Goal: Task Accomplishment & Management: Manage account settings

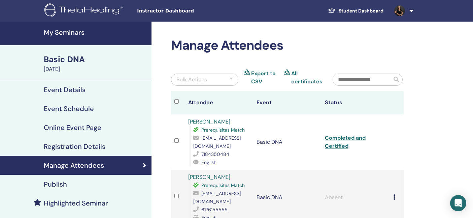
click at [74, 35] on h4 "My Seminars" at bounding box center [96, 32] width 104 height 8
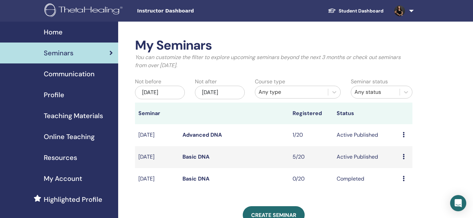
click at [194, 132] on link "Advanced DNA" at bounding box center [202, 134] width 39 height 7
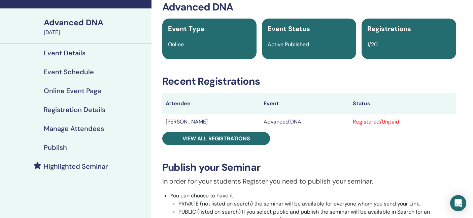
scroll to position [50, 0]
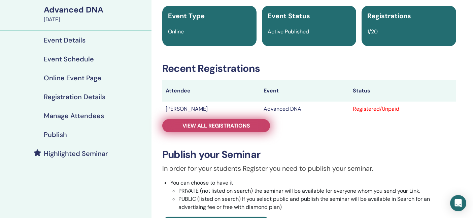
click at [250, 127] on link "View all registrations" at bounding box center [216, 125] width 108 height 13
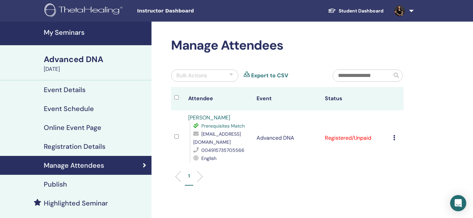
click at [85, 57] on div "Advanced DNA" at bounding box center [96, 59] width 104 height 11
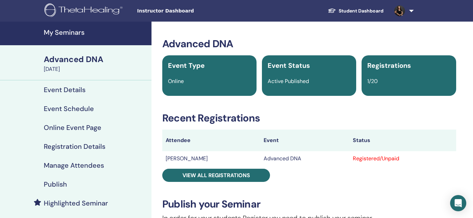
click at [72, 32] on h4 "My Seminars" at bounding box center [96, 32] width 104 height 8
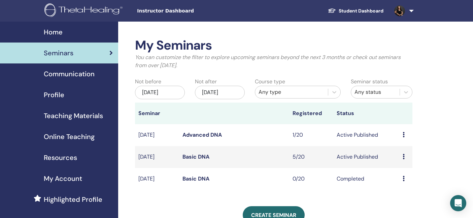
click at [199, 133] on link "Advanced DNA" at bounding box center [202, 134] width 39 height 7
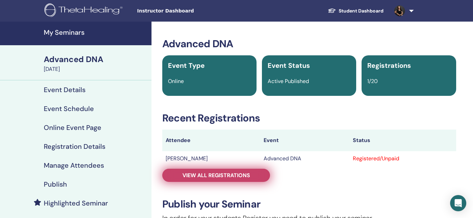
click at [249, 172] on span "View all registrations" at bounding box center [217, 174] width 68 height 7
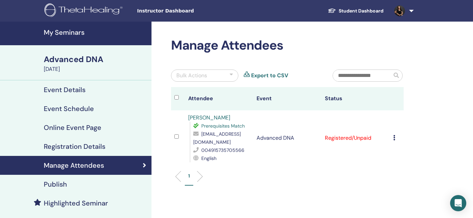
click at [200, 176] on li at bounding box center [197, 175] width 11 height 11
click at [176, 175] on li at bounding box center [180, 175] width 11 height 11
click at [80, 90] on h4 "Event Details" at bounding box center [65, 90] width 42 height 8
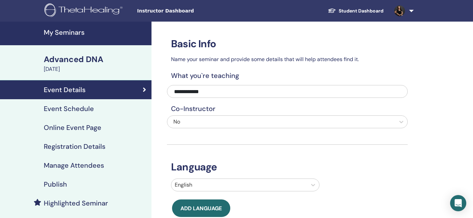
click at [68, 61] on div "Advanced DNA" at bounding box center [96, 59] width 104 height 11
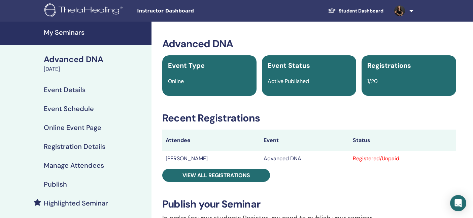
click at [72, 8] on img at bounding box center [84, 10] width 80 height 15
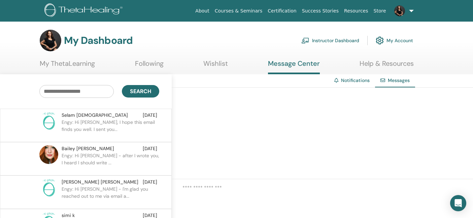
click at [340, 40] on link "Instructor Dashboard" at bounding box center [330, 40] width 58 height 15
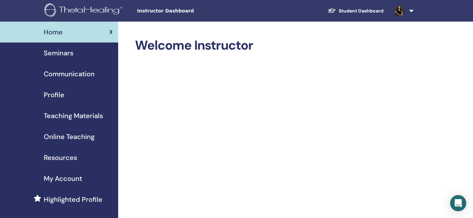
click at [53, 52] on span "Seminars" at bounding box center [59, 53] width 30 height 10
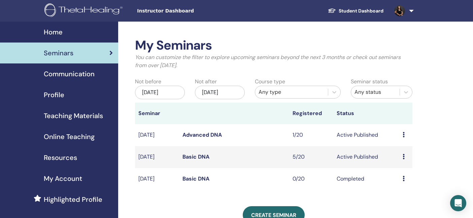
click at [202, 135] on link "Advanced DNA" at bounding box center [202, 134] width 39 height 7
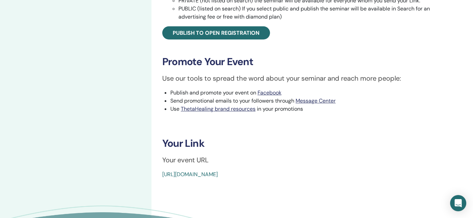
scroll to position [240, 0]
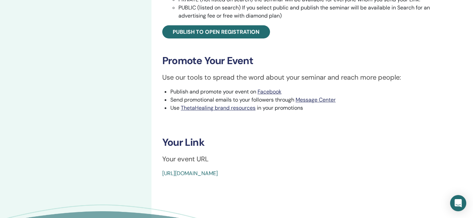
drag, startPoint x: 312, startPoint y: 173, endPoint x: 156, endPoint y: 169, distance: 155.7
